Goal: Obtain resource: Download file/media

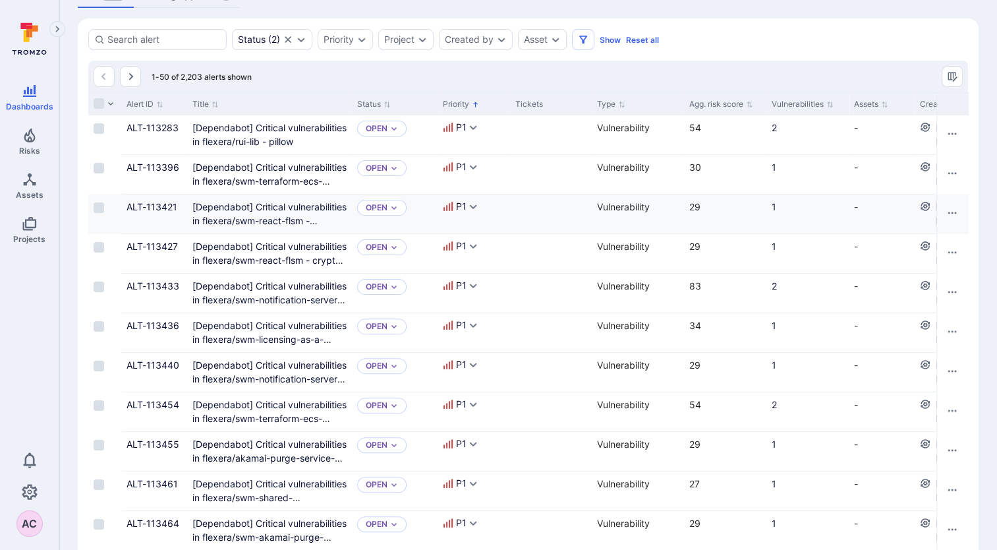
scroll to position [329, 0]
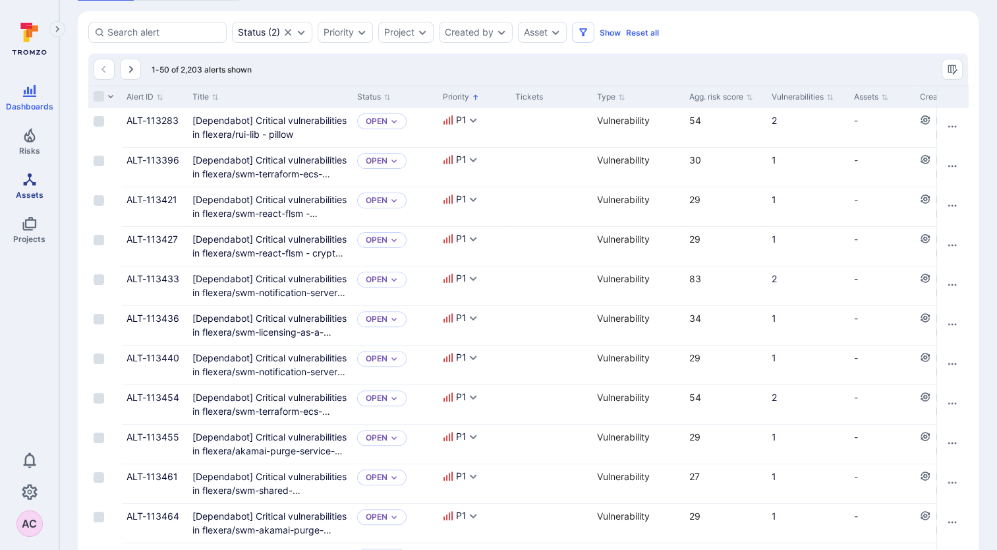
click at [15, 186] on link "Assets" at bounding box center [29, 185] width 59 height 39
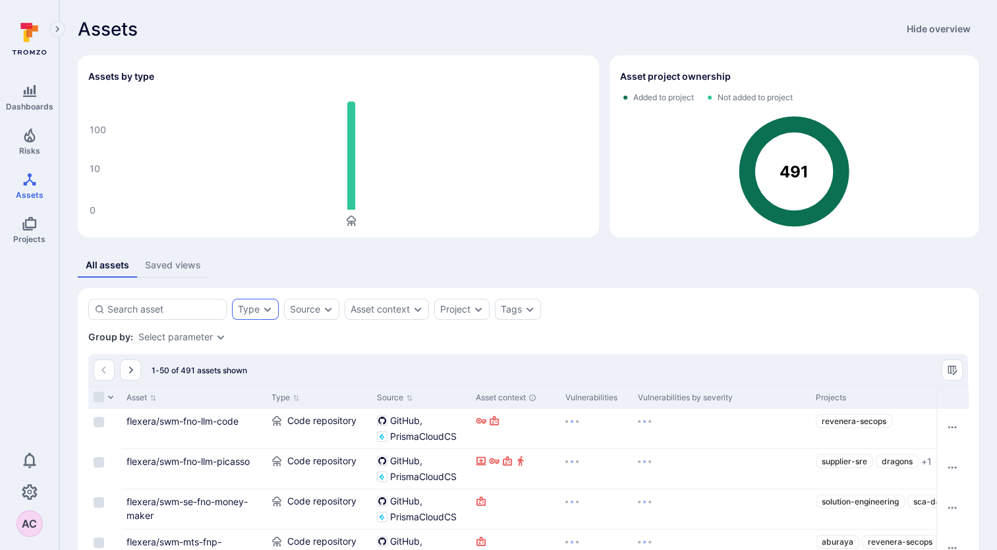
click at [253, 311] on div "Type" at bounding box center [249, 309] width 22 height 11
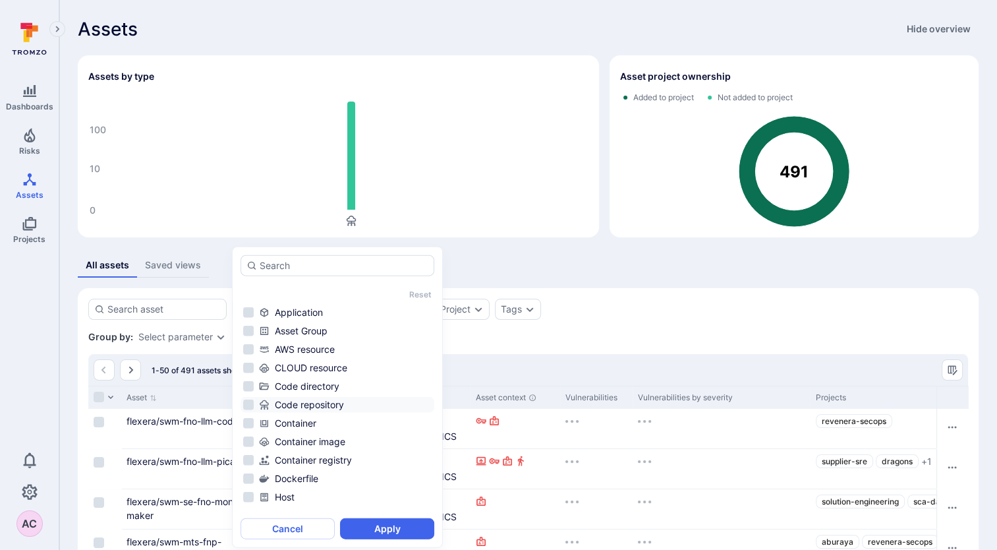
click at [293, 400] on div "Code repository" at bounding box center [345, 404] width 173 height 13
click at [246, 400] on li "Code repository" at bounding box center [338, 405] width 194 height 16
click at [250, 403] on li "Code repository" at bounding box center [338, 405] width 194 height 16
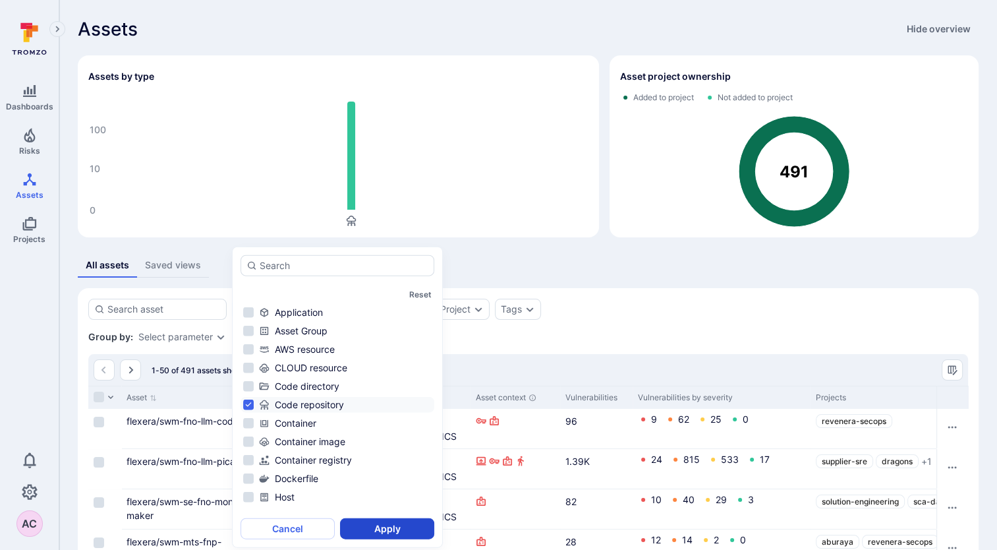
click at [376, 523] on button "Apply" at bounding box center [387, 528] width 94 height 21
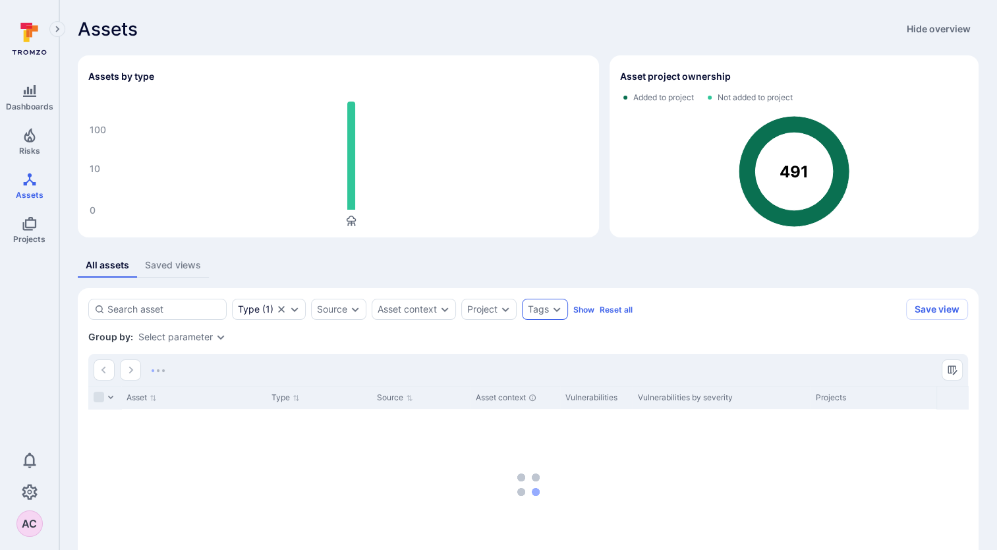
click at [535, 306] on div "Tags" at bounding box center [538, 309] width 21 height 11
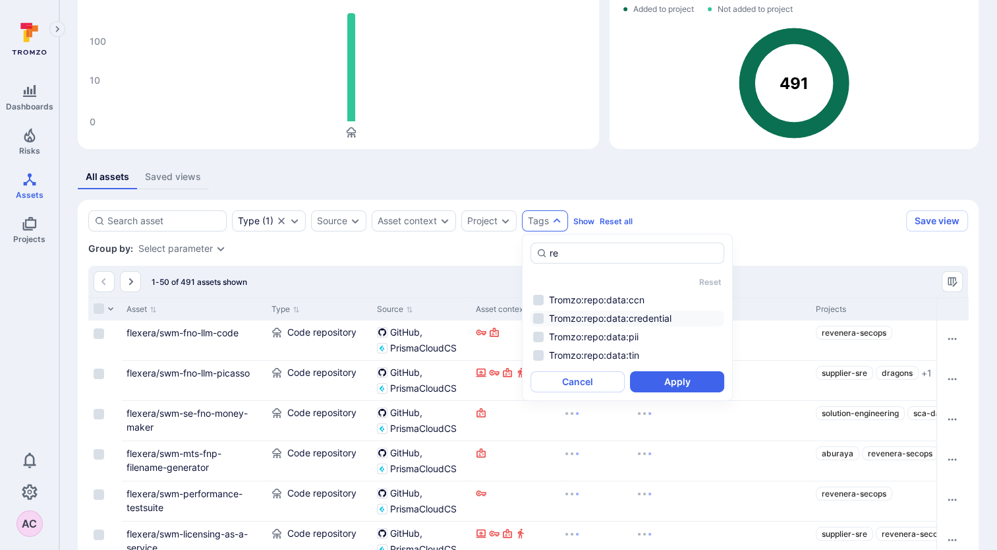
type input "rev"
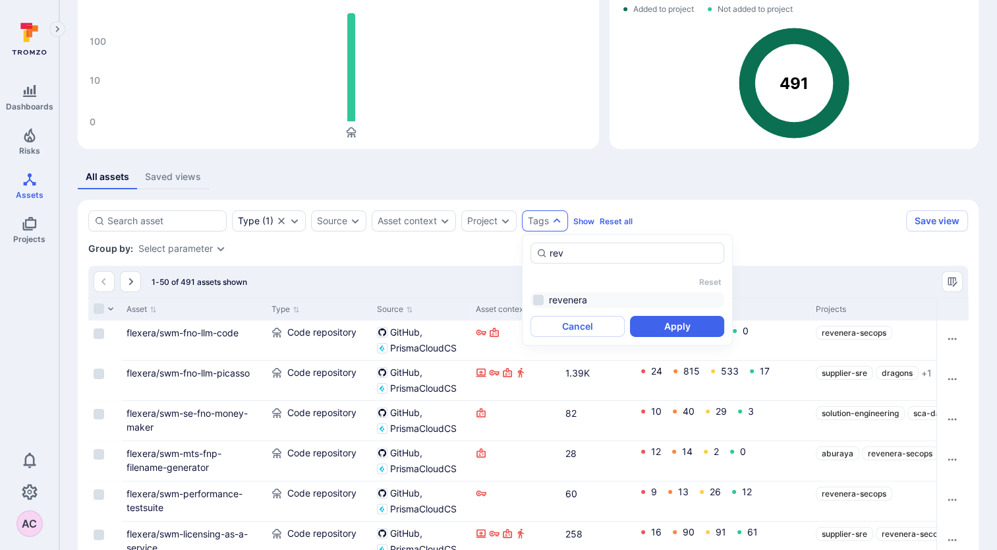
click at [534, 295] on li "revenera" at bounding box center [627, 300] width 194 height 16
click at [656, 326] on button "Apply" at bounding box center [677, 326] width 94 height 21
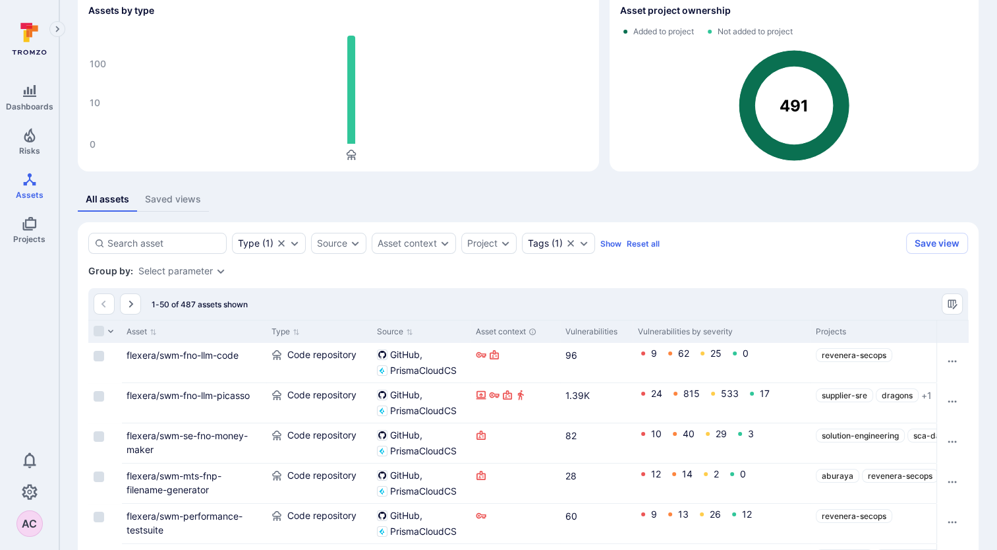
scroll to position [132, 0]
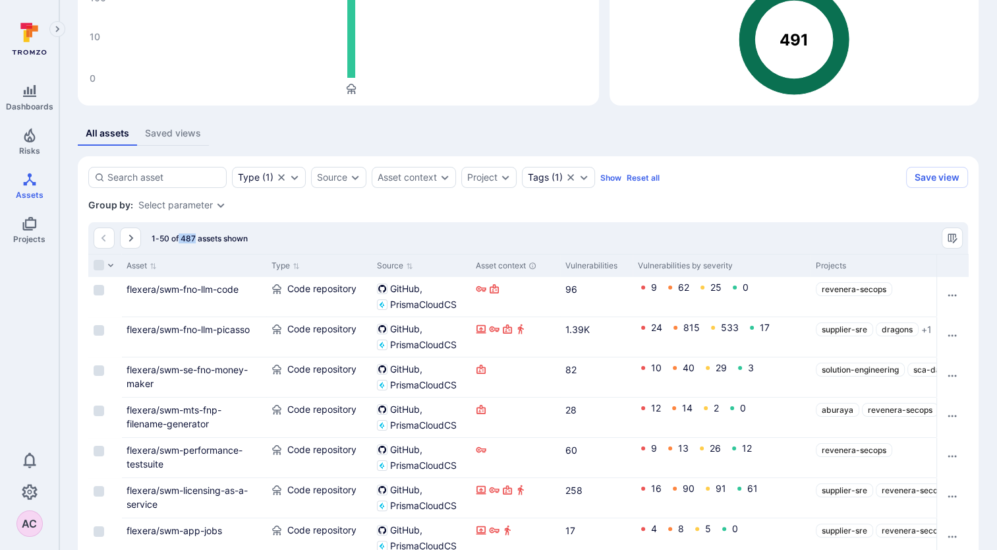
drag, startPoint x: 179, startPoint y: 241, endPoint x: 195, endPoint y: 240, distance: 16.5
click at [195, 240] on span "1-50 of 487 assets shown" at bounding box center [200, 238] width 96 height 10
drag, startPoint x: 195, startPoint y: 240, endPoint x: 319, endPoint y: 210, distance: 127.4
click at [319, 210] on div "Group by: Select parameter" at bounding box center [528, 204] width 880 height 13
drag, startPoint x: 182, startPoint y: 239, endPoint x: 193, endPoint y: 234, distance: 12.1
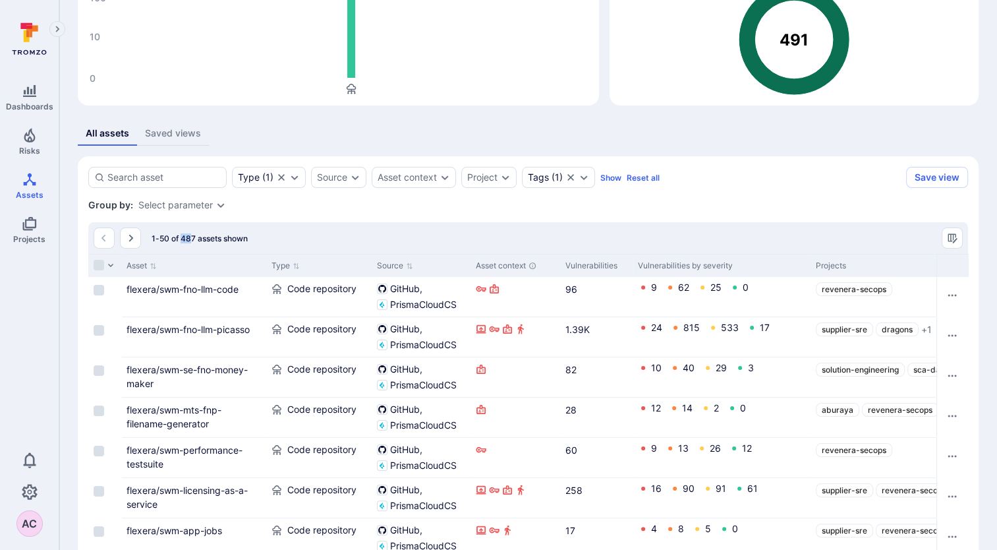
click at [193, 234] on span "1-50 of 487 assets shown" at bounding box center [200, 238] width 96 height 10
drag, startPoint x: 193, startPoint y: 234, endPoint x: 378, endPoint y: 230, distance: 185.2
click at [378, 230] on div "1-50 of 487 assets shown" at bounding box center [528, 238] width 880 height 32
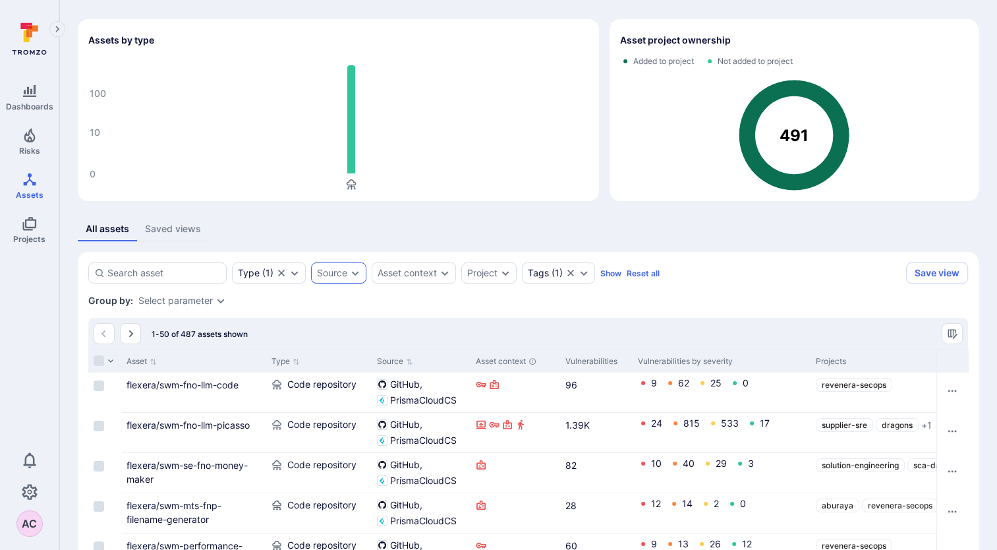
scroll to position [66, 0]
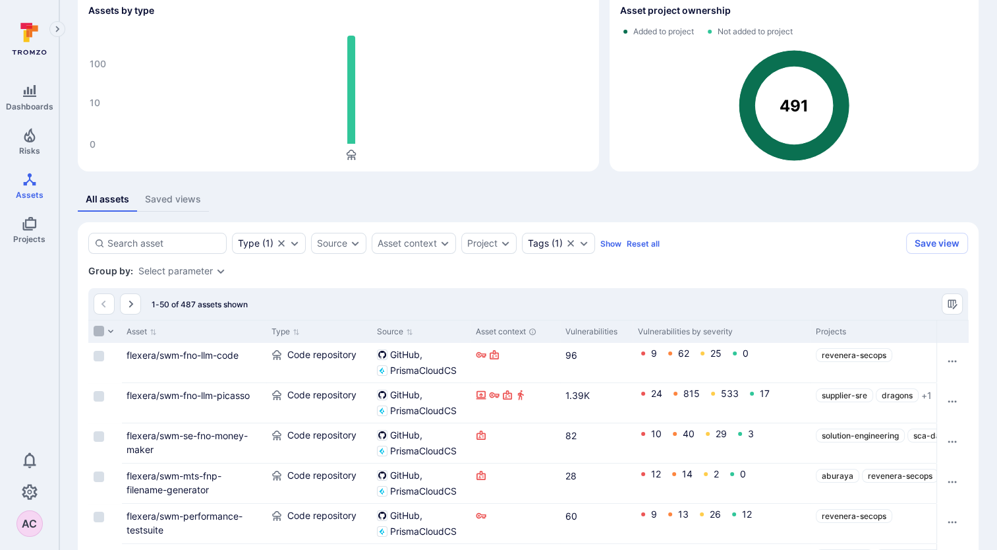
click at [96, 333] on input "Select all rows" at bounding box center [99, 331] width 11 height 11
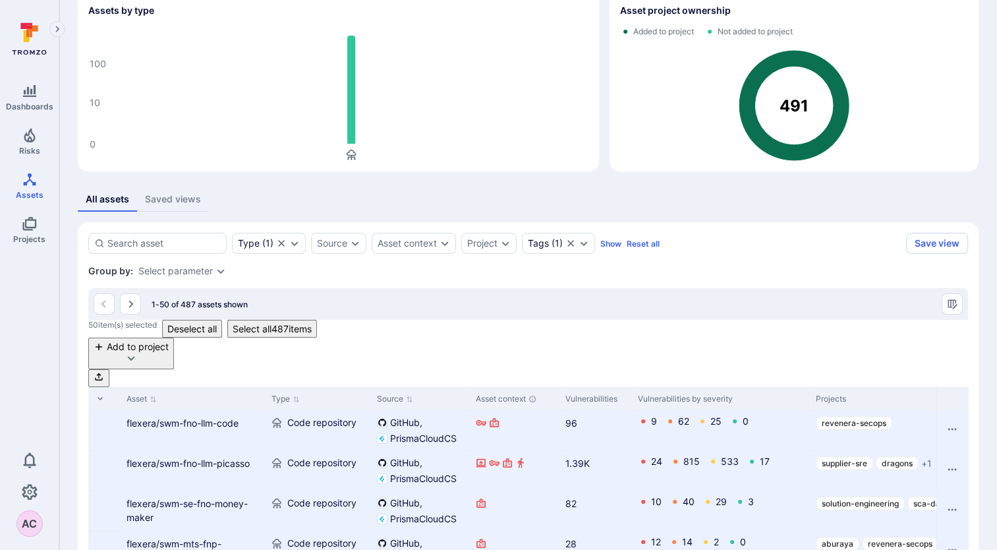
click at [96, 333] on span "50 item(s) selected" at bounding box center [122, 329] width 69 height 18
click at [275, 336] on button "Select all 487 items" at bounding box center [272, 329] width 90 height 18
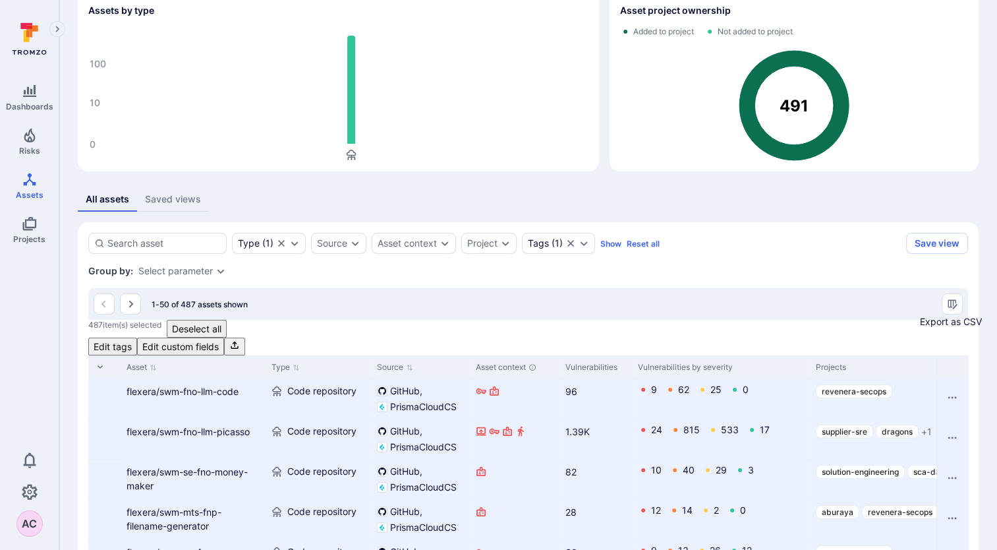
click at [240, 339] on icon "Export as CSV" at bounding box center [234, 344] width 11 height 11
click at [238, 341] on icon "Export as CSV" at bounding box center [234, 344] width 7 height 7
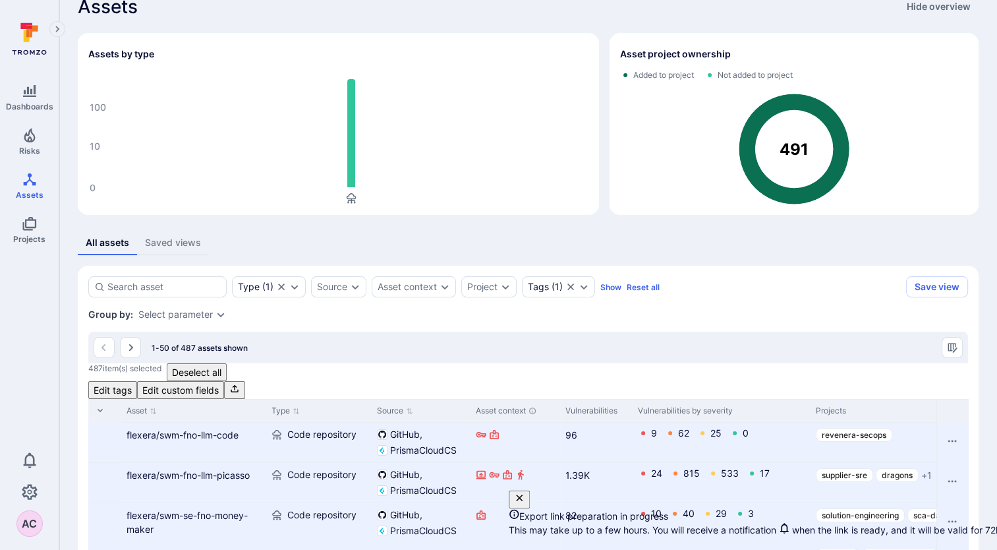
scroll to position [0, 0]
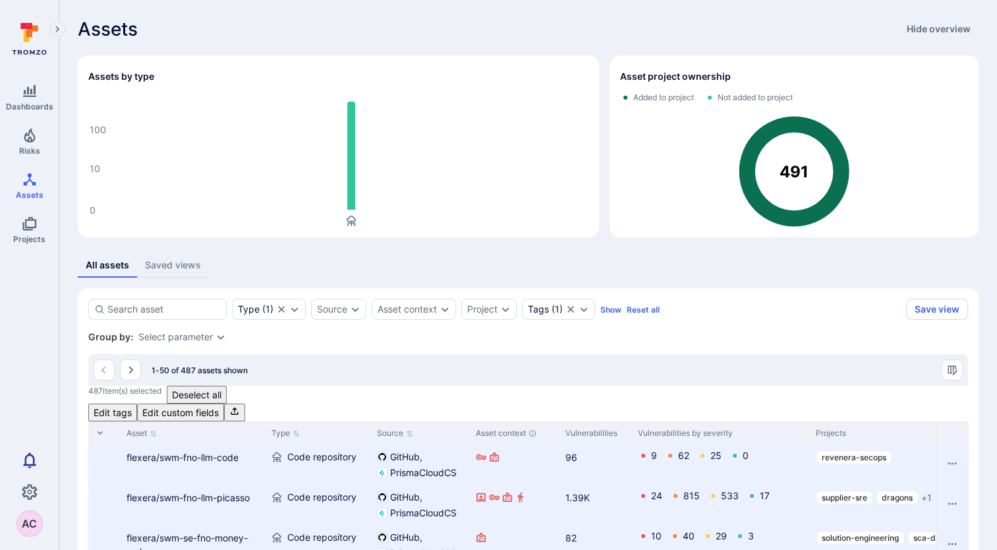
click at [24, 458] on icon "Notifications" at bounding box center [29, 459] width 13 height 15
click at [476, 265] on div "All assets Saved views" at bounding box center [528, 265] width 901 height 24
